Goal: Check status: Check status

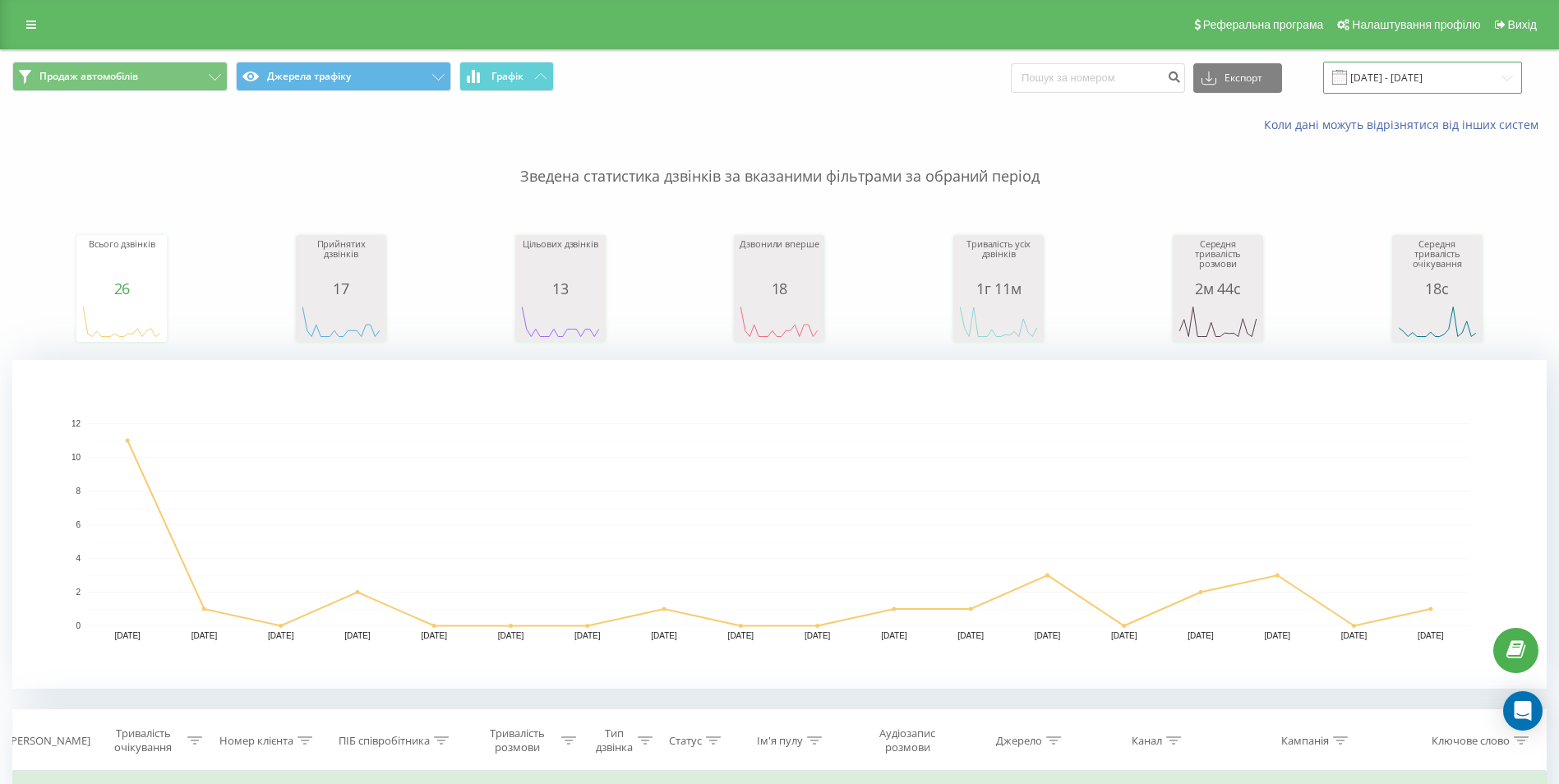
click at [1412, 68] on input "[DATE] - [DATE]" at bounding box center [1422, 77] width 199 height 32
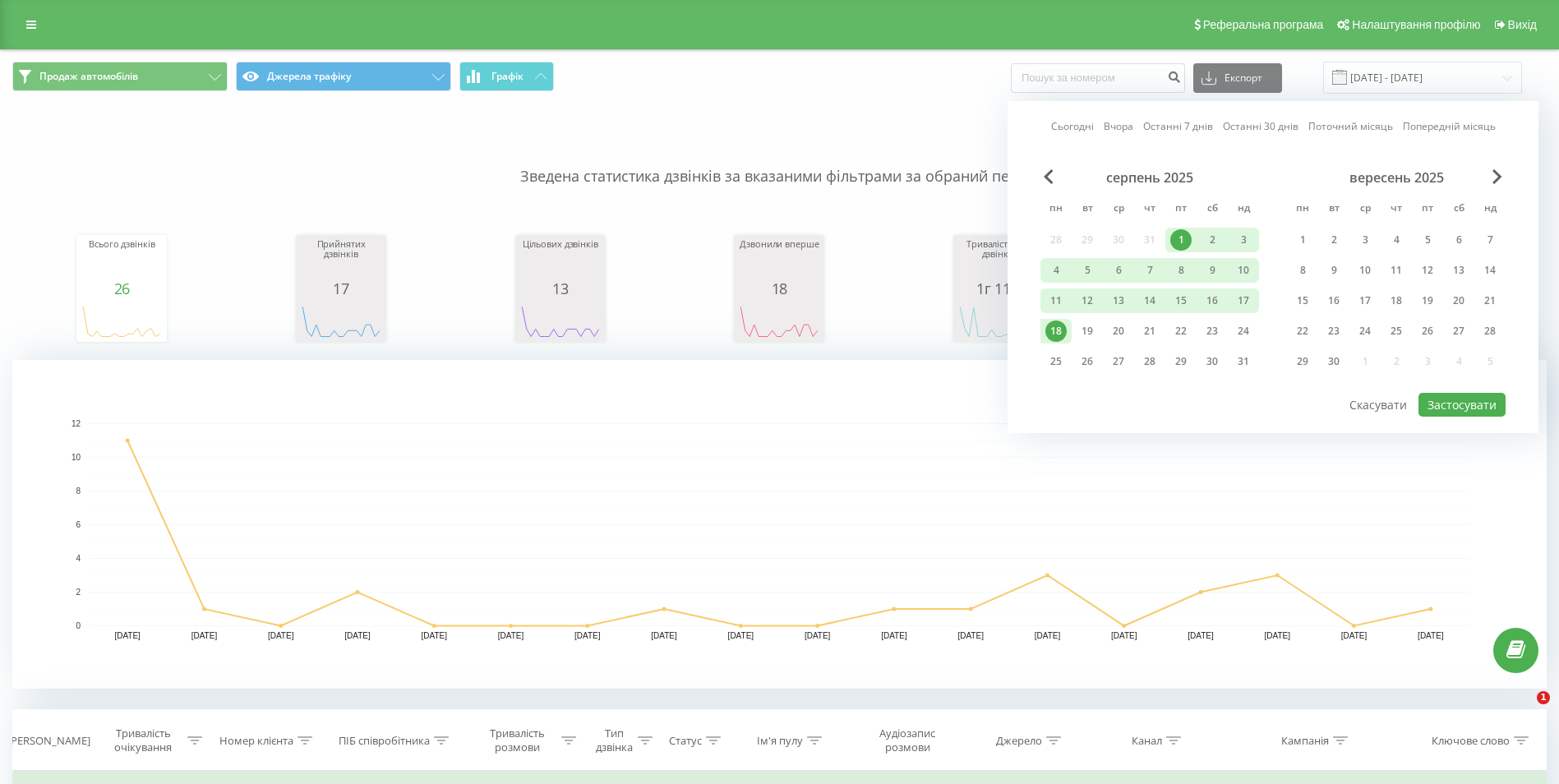
click at [1180, 233] on div "1" at bounding box center [1181, 240] width 22 height 22
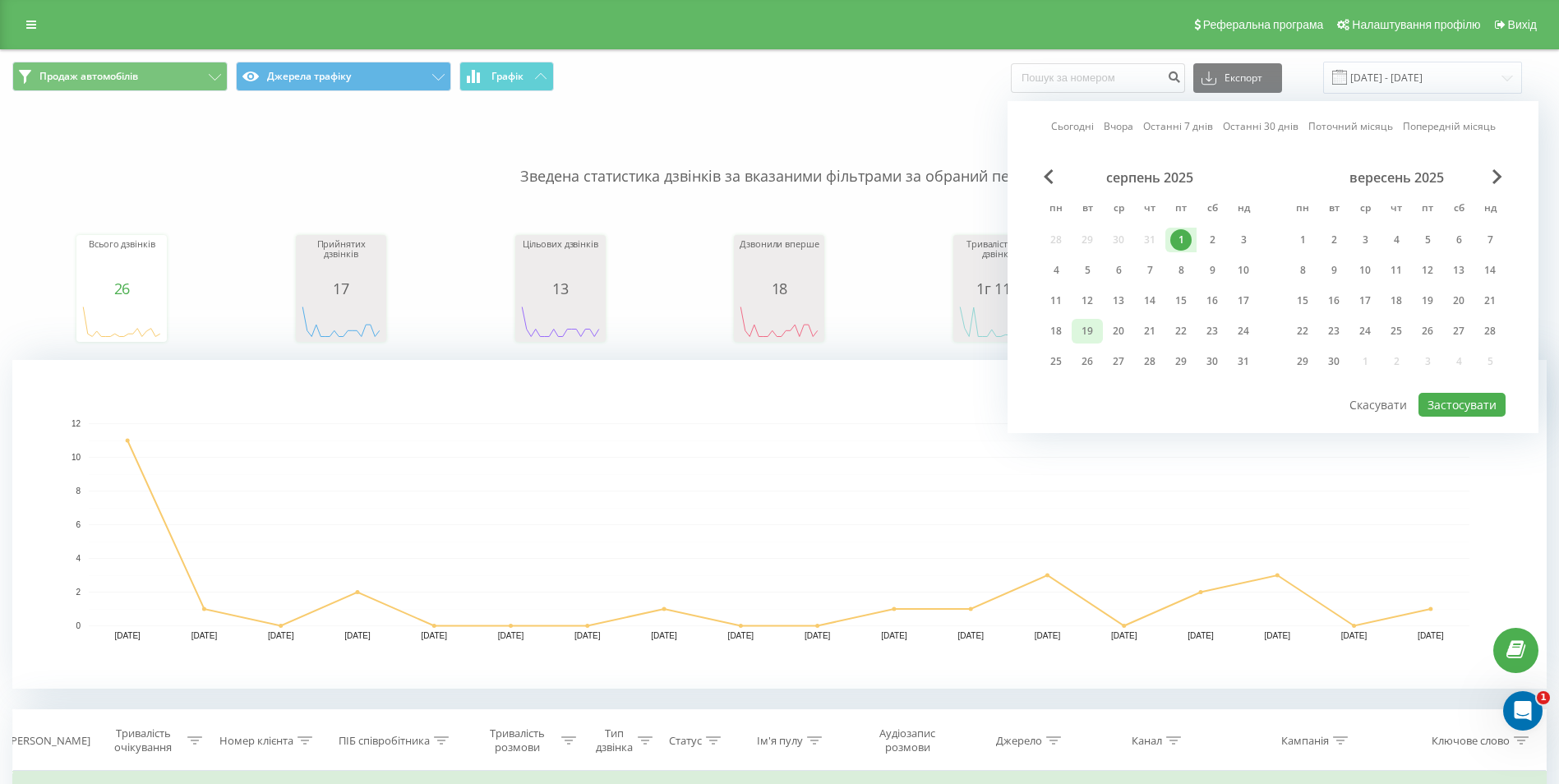
click at [1085, 327] on div "19" at bounding box center [1088, 331] width 22 height 22
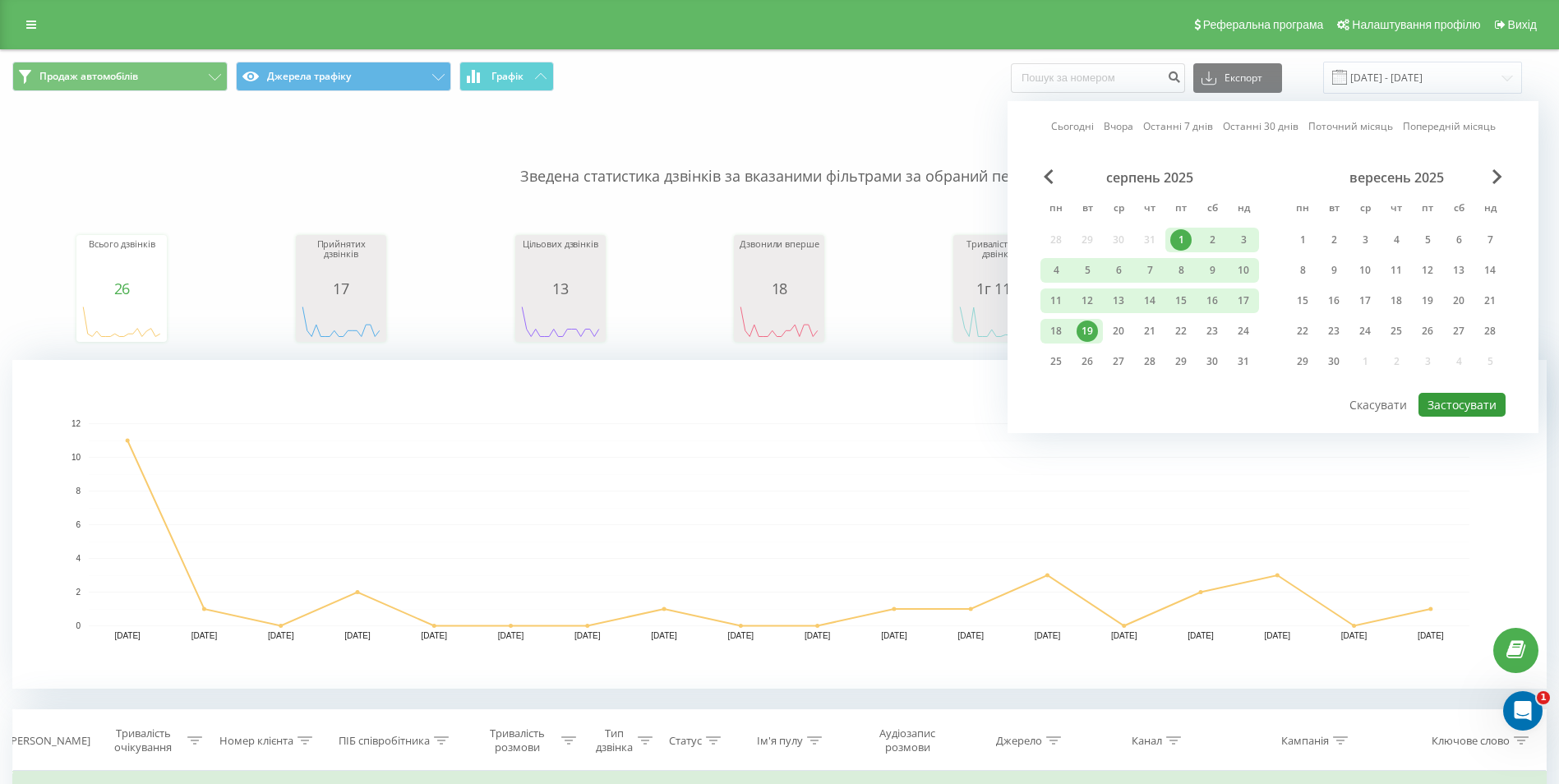
click at [1467, 402] on button "Застосувати" at bounding box center [1462, 404] width 87 height 24
type input "[DATE] - [DATE]"
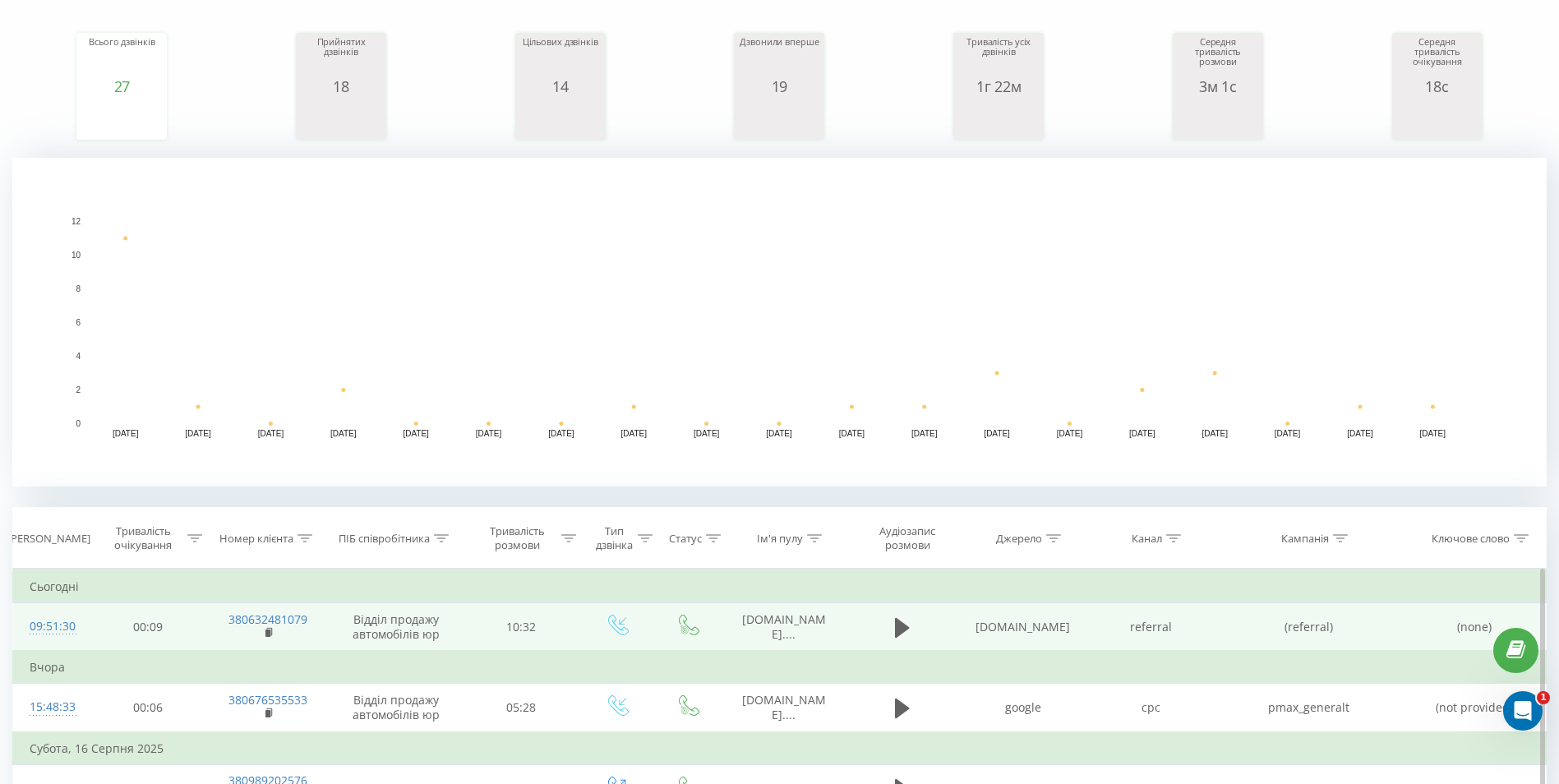
scroll to position [411, 0]
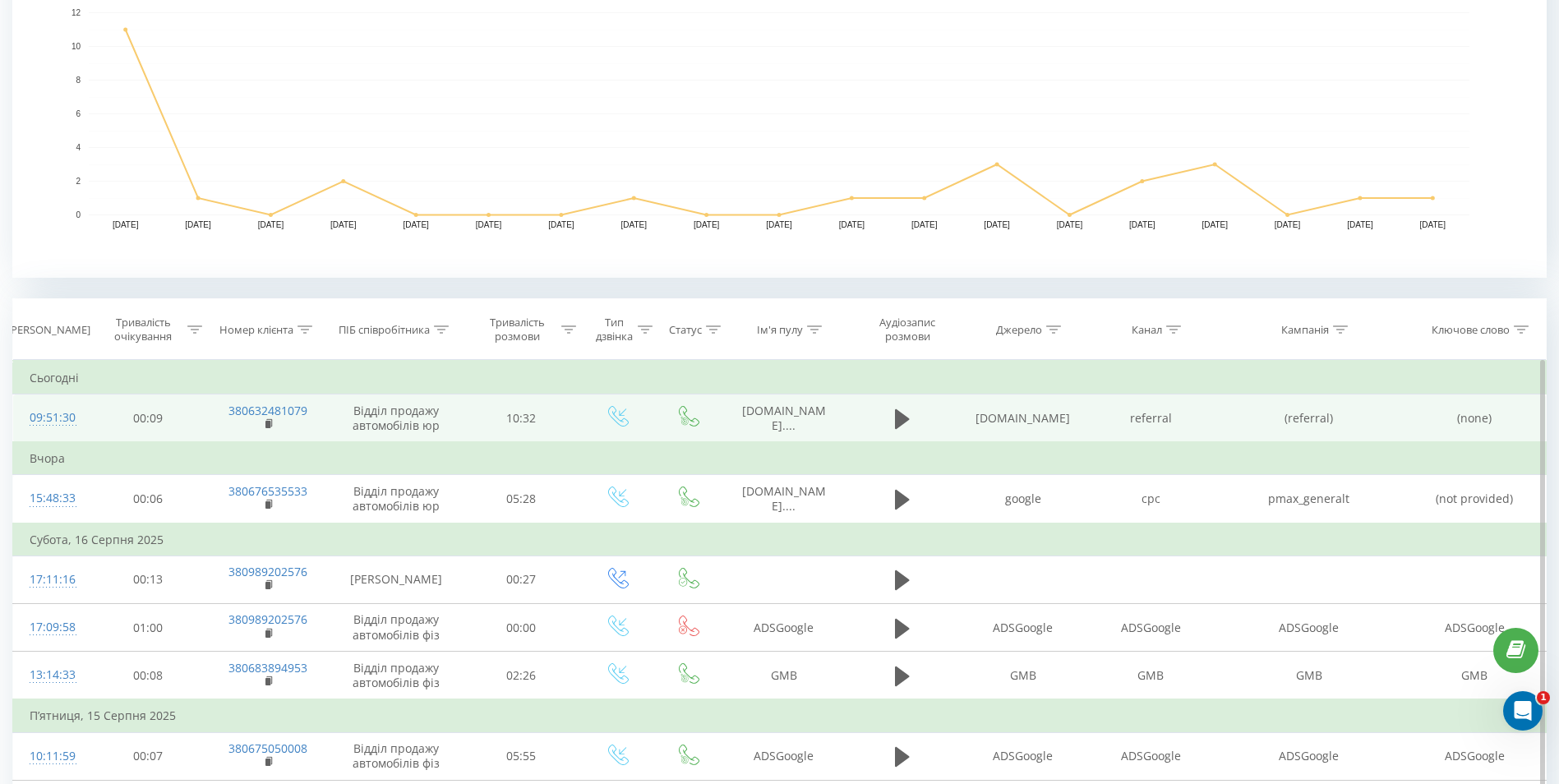
click at [56, 422] on div "09:51:30" at bounding box center [51, 417] width 42 height 32
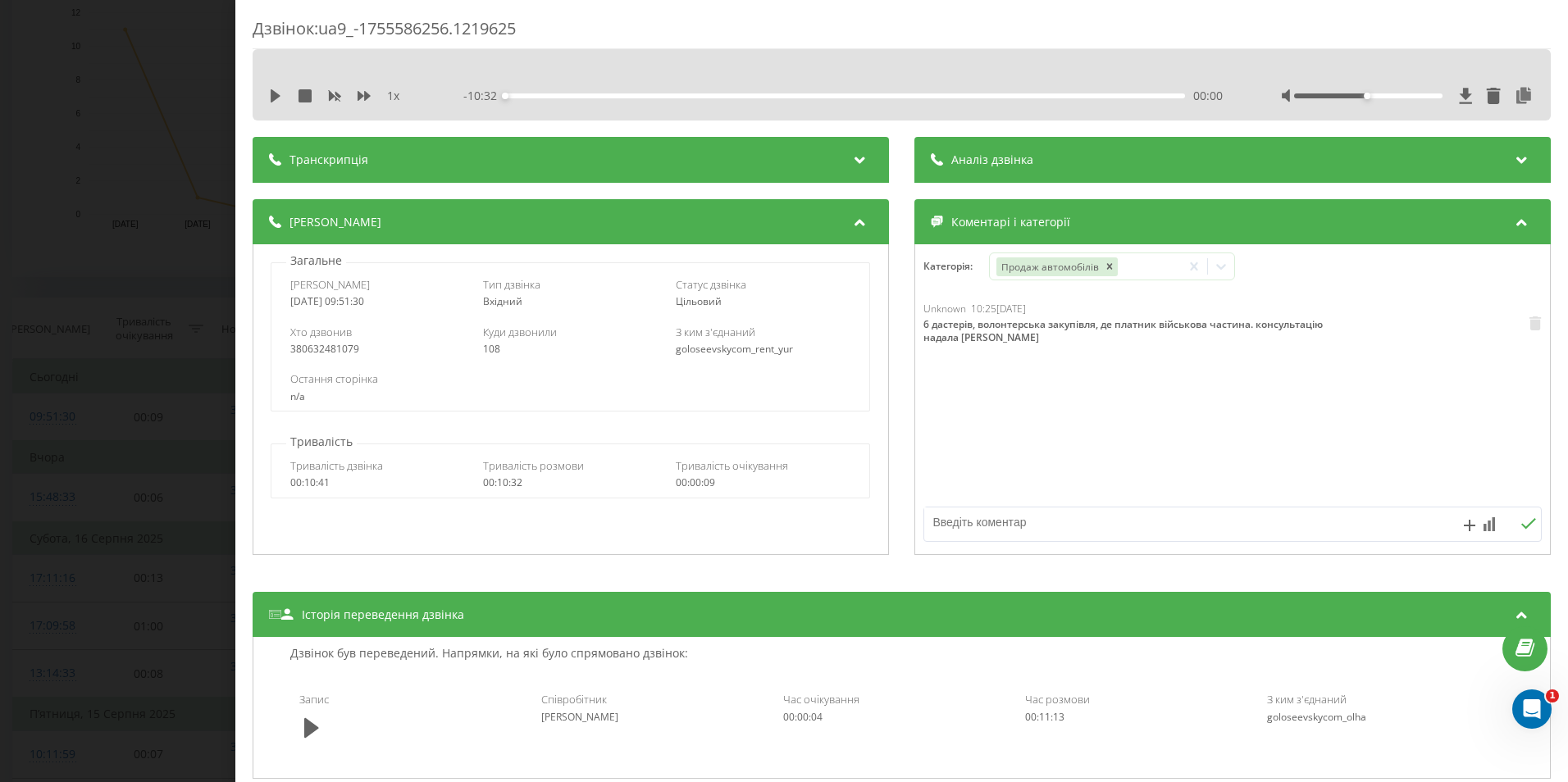
click at [57, 391] on div "Дзвінок : ua9_-1755586256.1219625 1 x - 10:32 00:00 00:00 Транскрипція Для AI-а…" at bounding box center [784, 391] width 1568 height 782
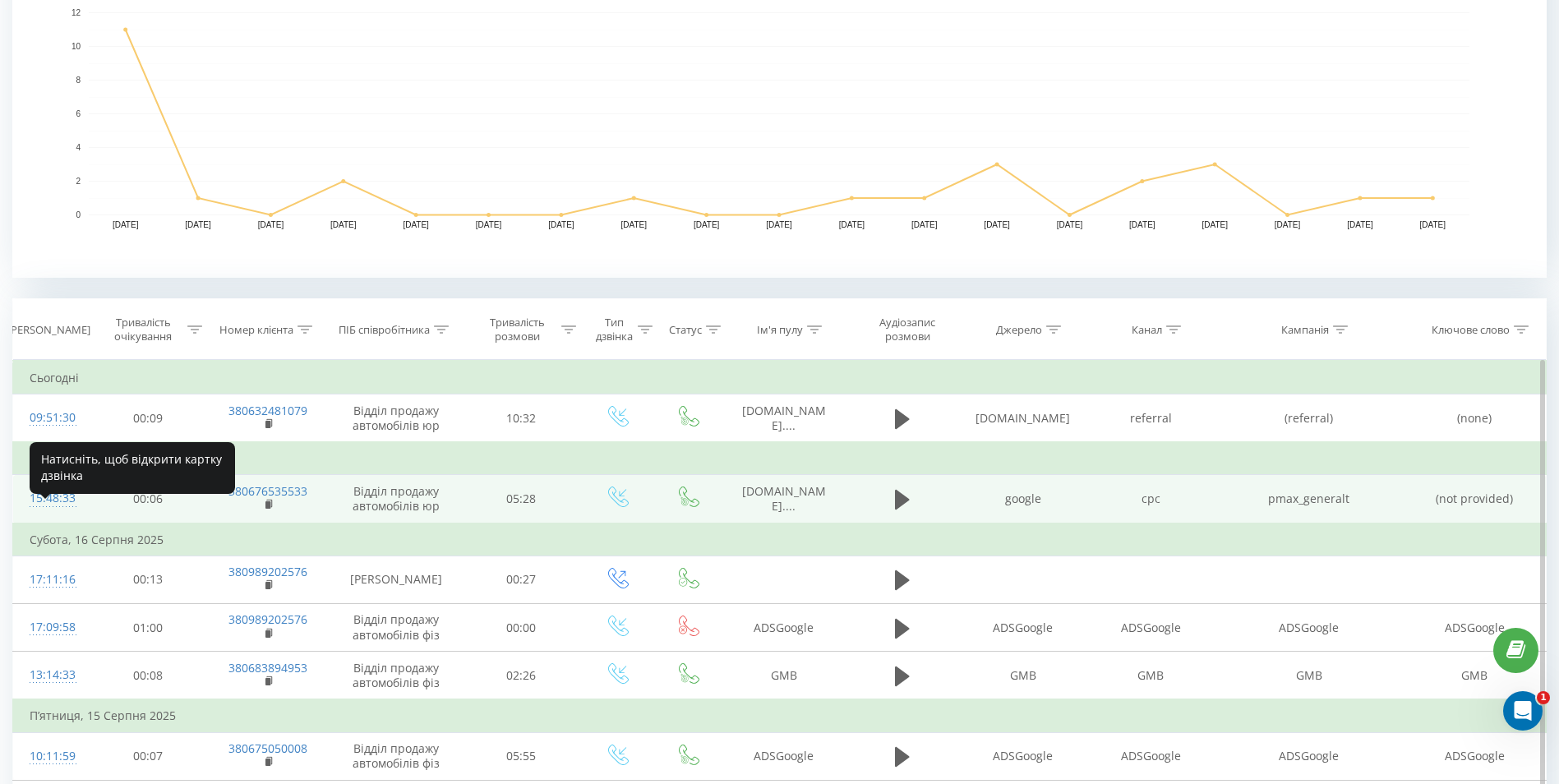
click at [45, 515] on div "15:48:33" at bounding box center [51, 498] width 42 height 32
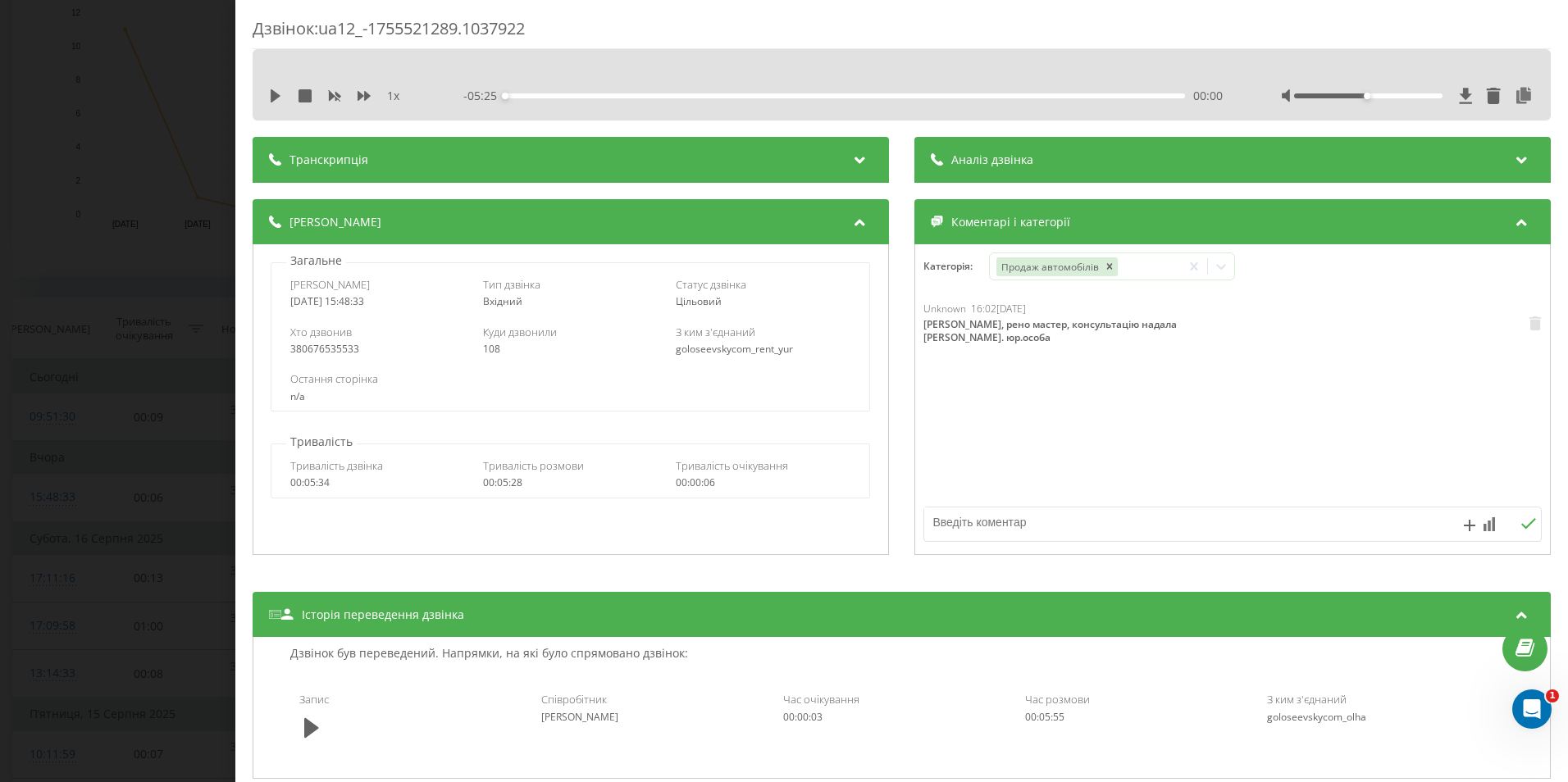
click at [38, 505] on div "Дзвінок : ua12_-1755521289.1037922 1 x - 05:25 00:00 00:00 Транскрипція Для AI-…" at bounding box center [784, 391] width 1568 height 782
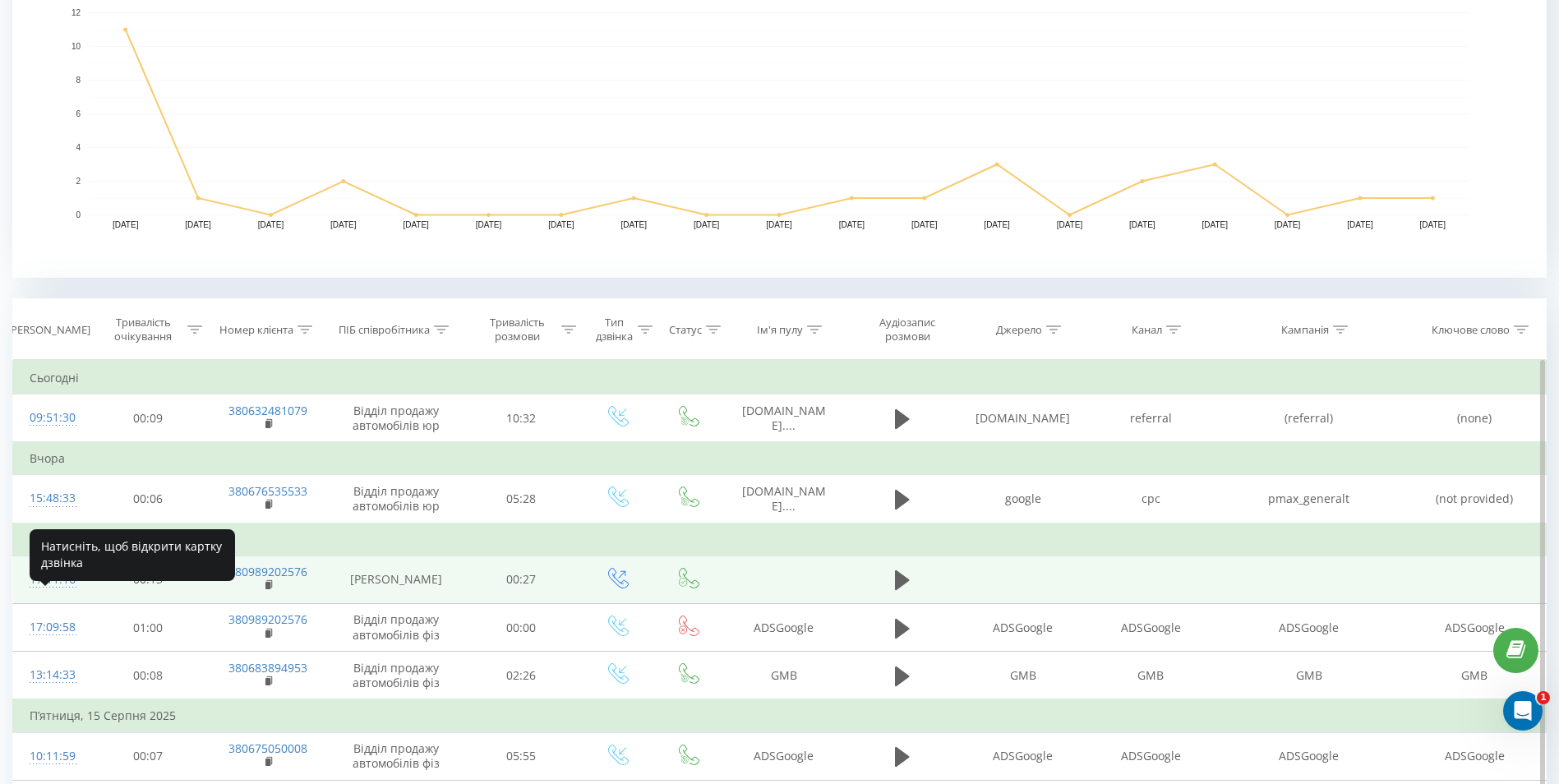
click at [57, 596] on div "17:11:16" at bounding box center [51, 579] width 42 height 32
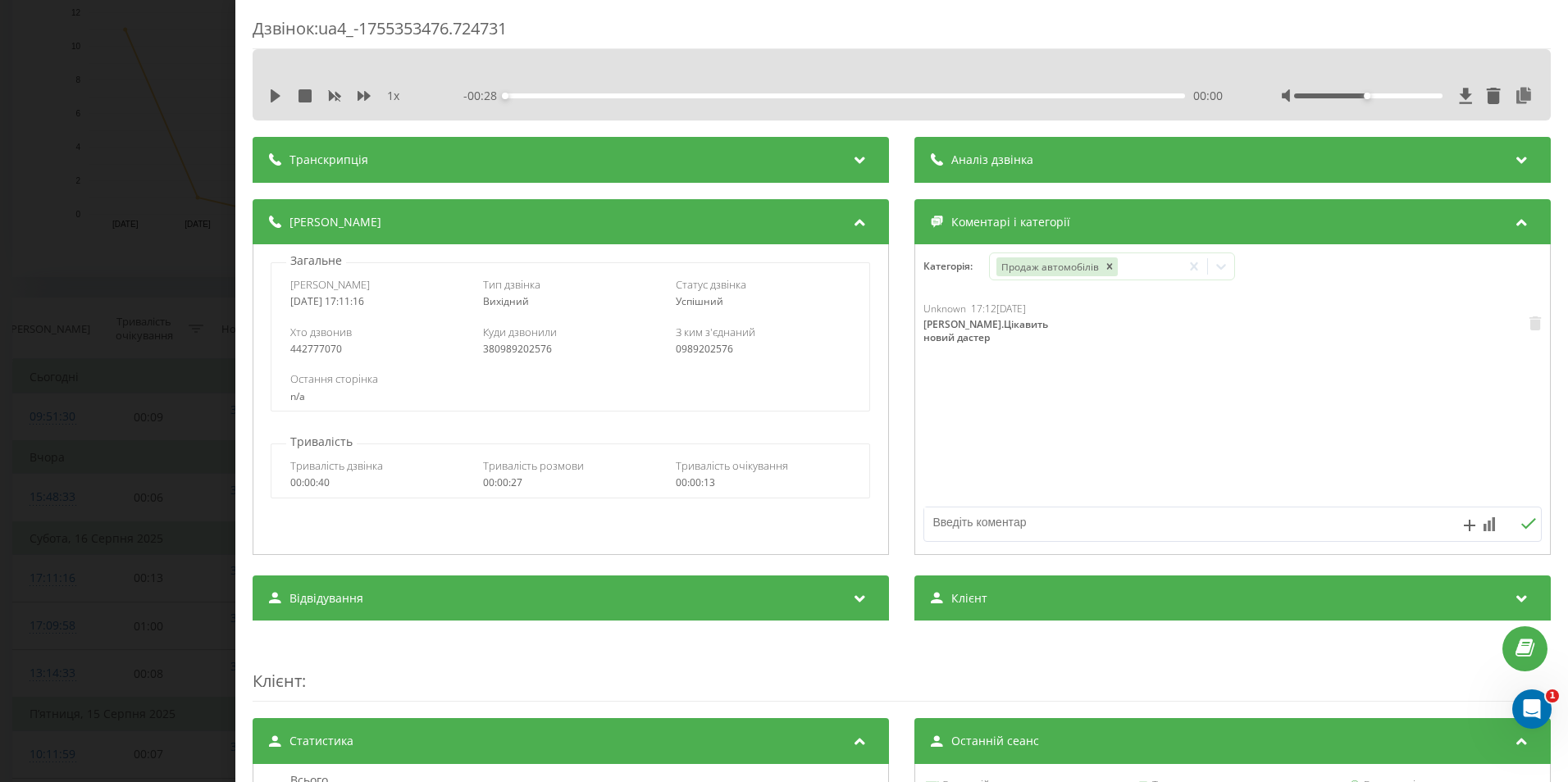
click at [48, 578] on div "Дзвінок : ua4_-1755353476.724731 1 x - 00:28 00:00 00:00 Транскрипція Для AI-ан…" at bounding box center [784, 391] width 1568 height 782
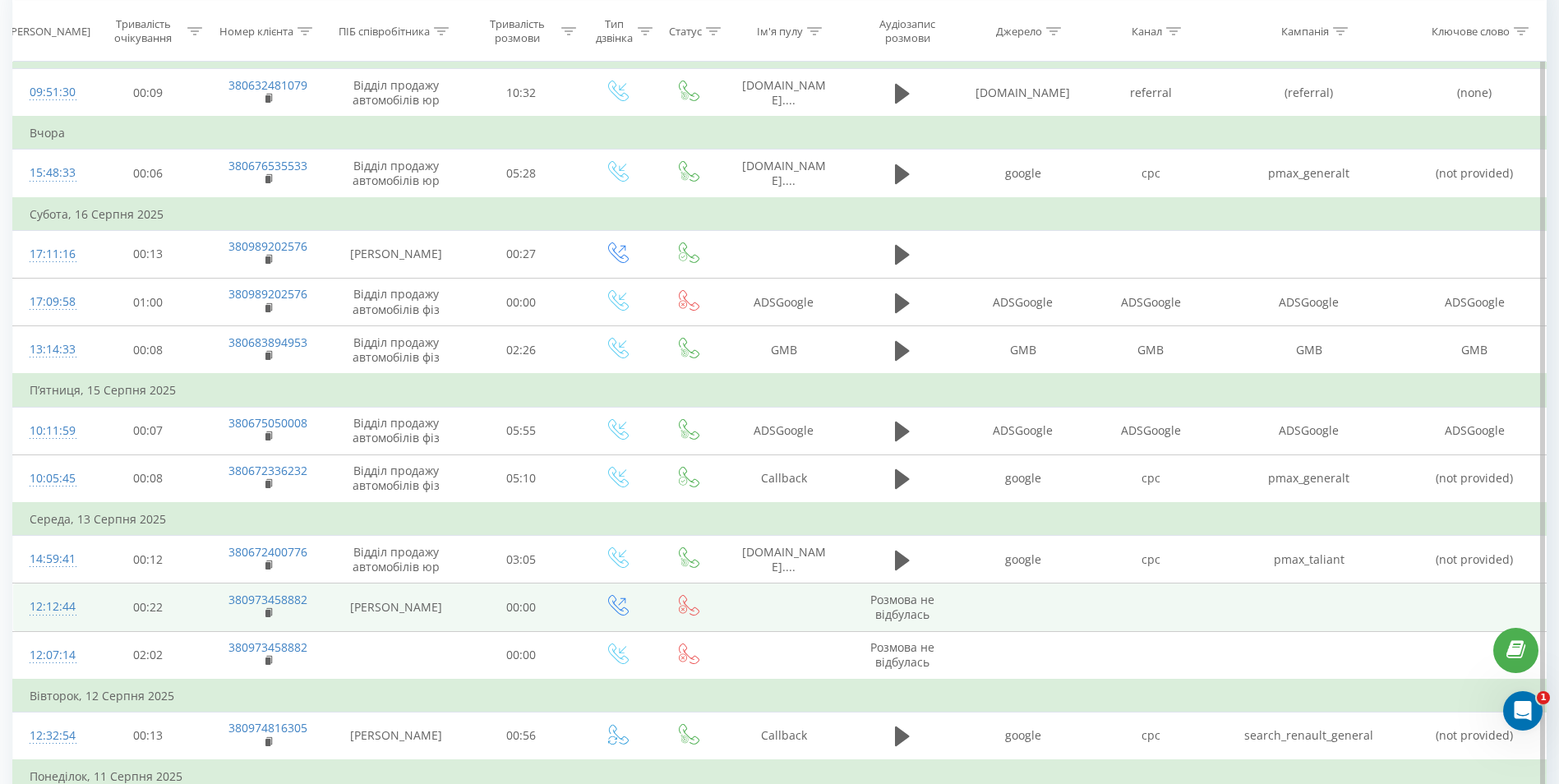
scroll to position [739, 0]
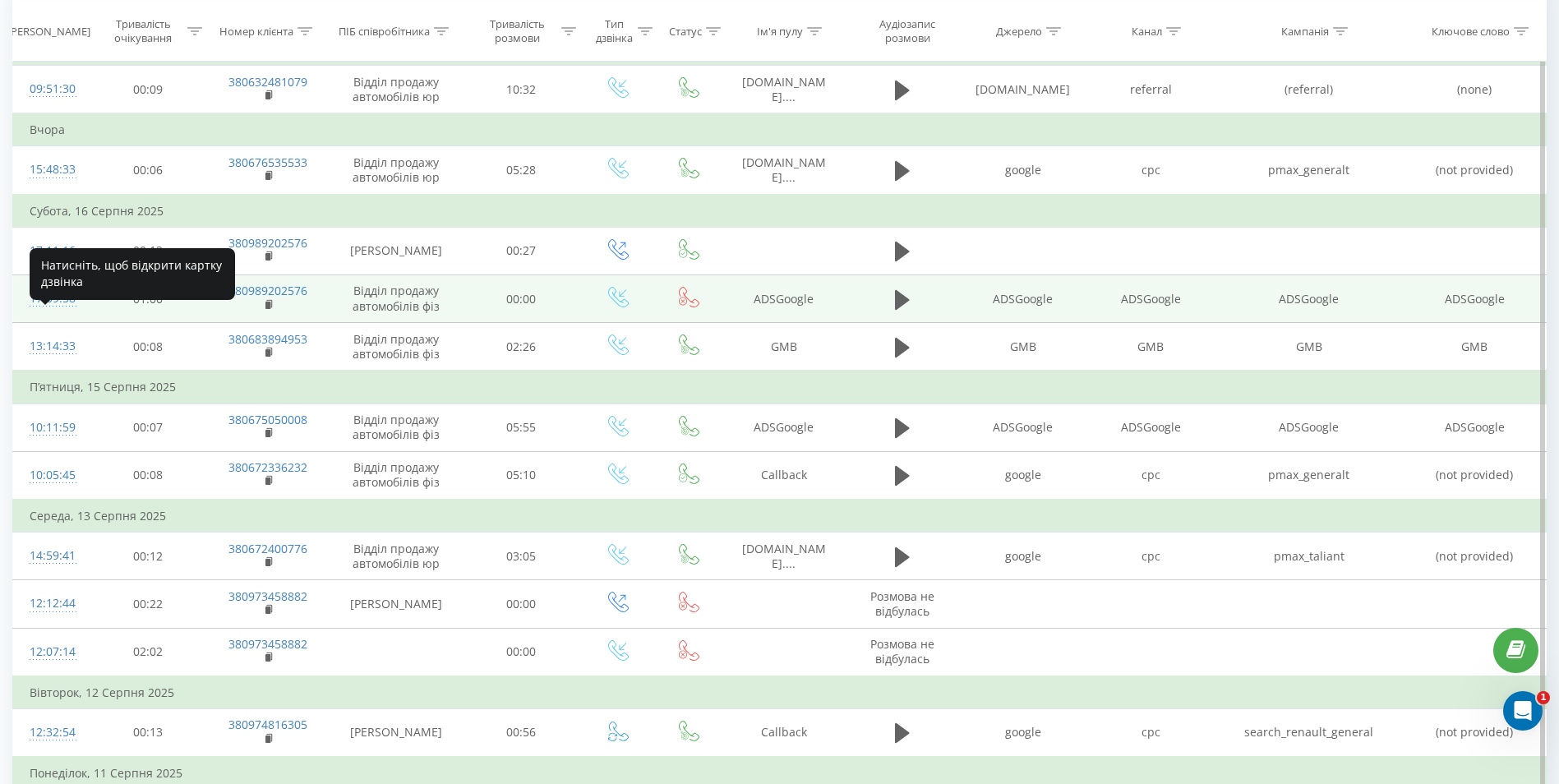
click at [56, 315] on div "17:09:58" at bounding box center [51, 298] width 42 height 32
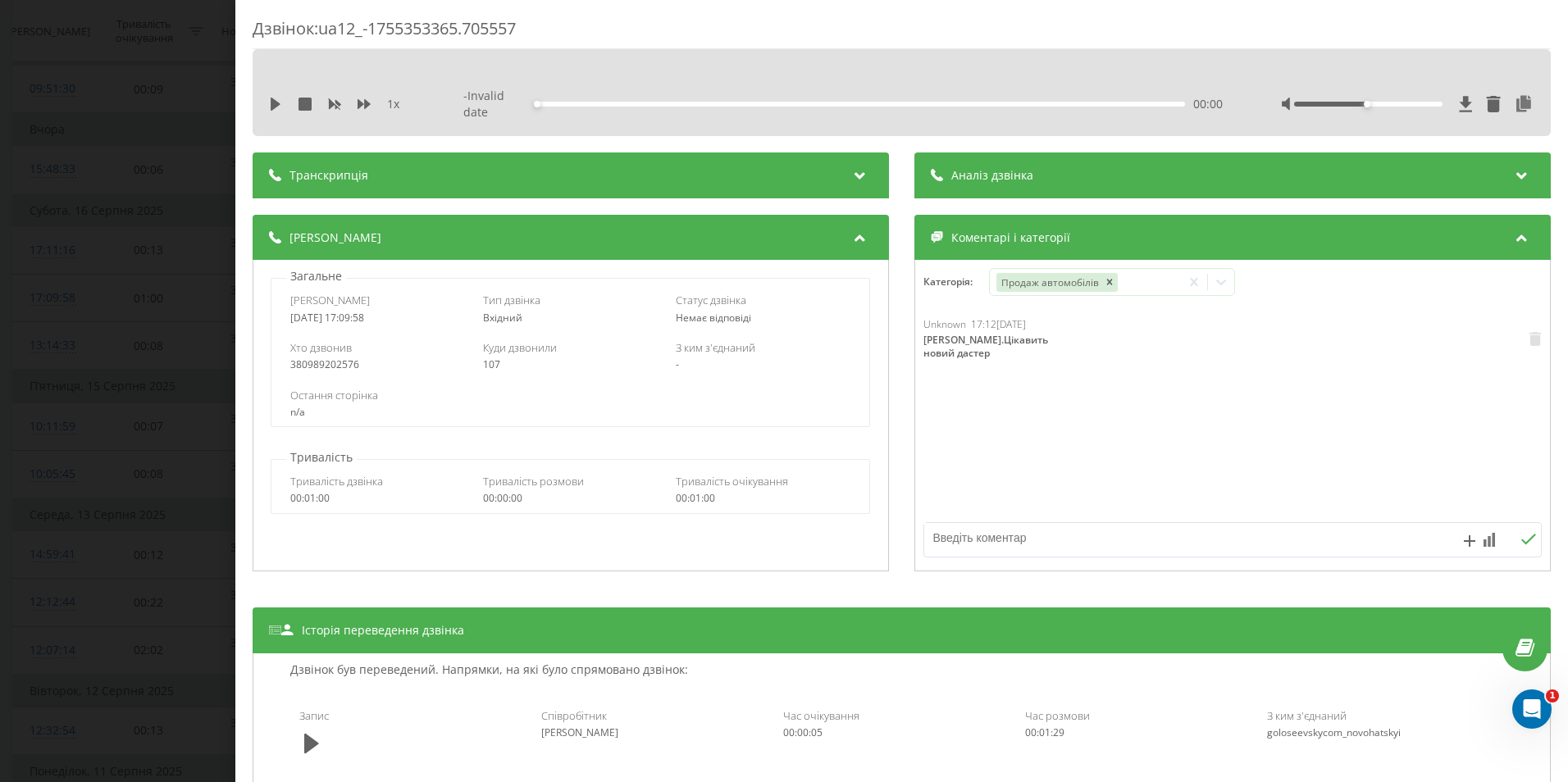
click at [42, 364] on div "Дзвінок : ua12_-1755353365.705557 1 x - Invalid date 00:00 00:00 Транскрипція Д…" at bounding box center [784, 391] width 1568 height 782
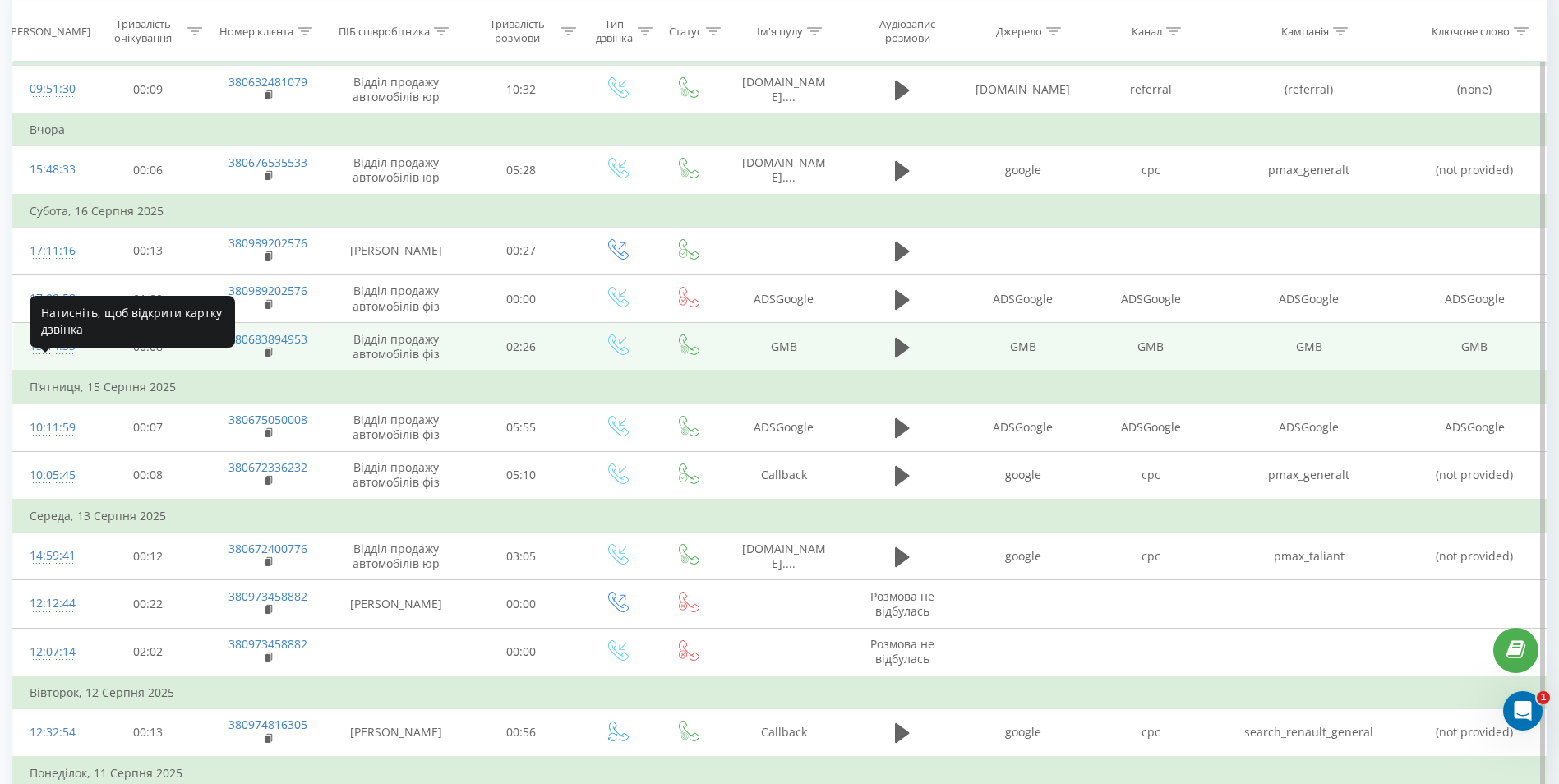
click at [34, 362] on div "13:14:33" at bounding box center [51, 346] width 42 height 32
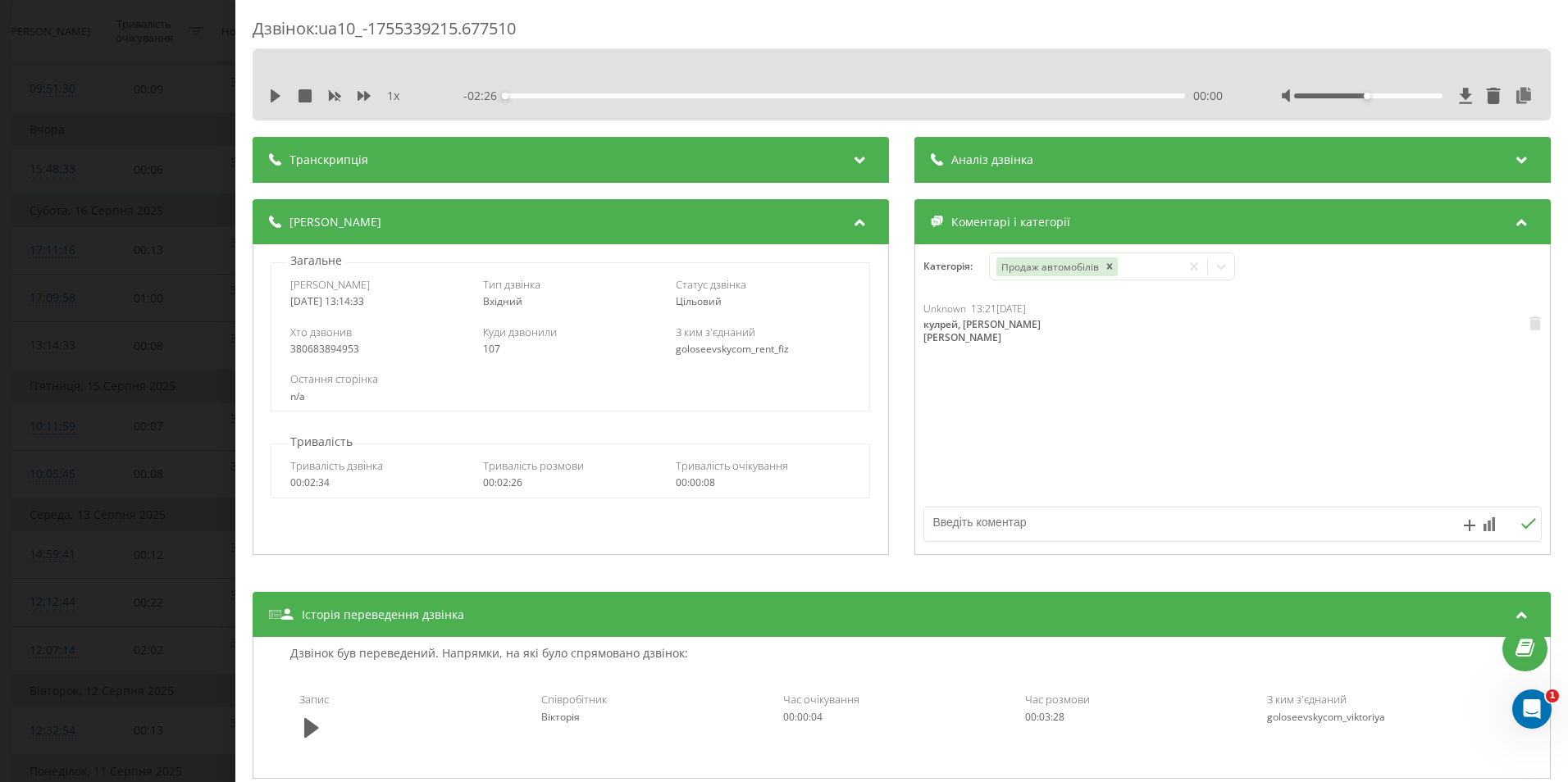
click at [39, 365] on div "Дзвінок : ua10_-1755339215.677510 1 x - 02:26 00:00 00:00 Транскрипція Для AI-а…" at bounding box center [784, 391] width 1568 height 782
